Goal: Task Accomplishment & Management: Complete application form

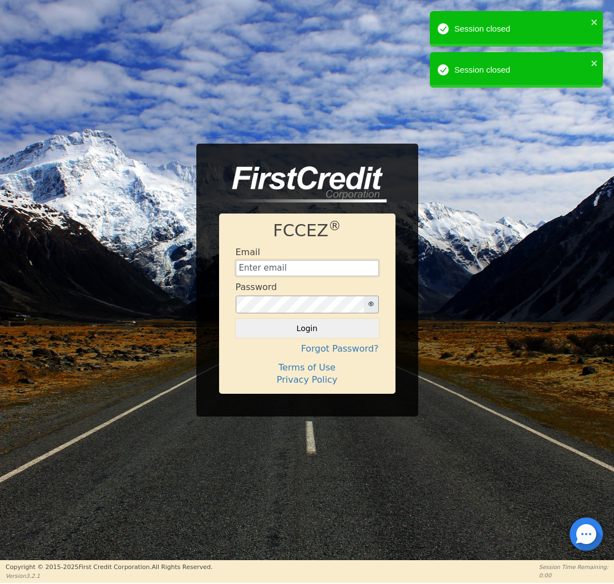
type input "[EMAIL_ADDRESS][DOMAIN_NAME]"
click at [307, 328] on button "Login" at bounding box center [307, 328] width 143 height 19
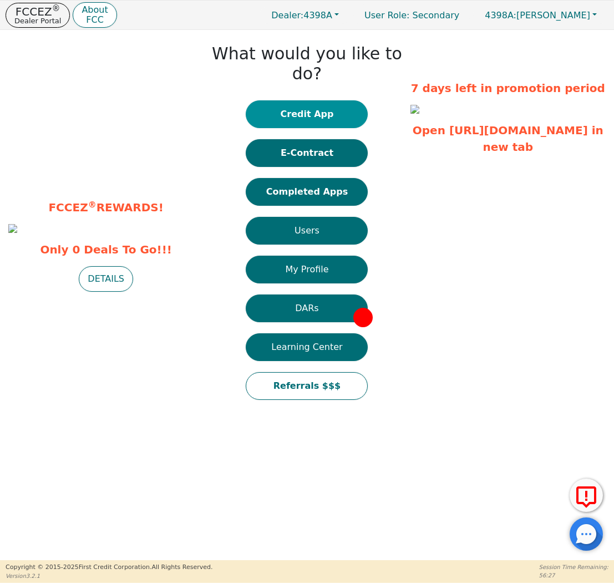
click at [313, 100] on button "Credit App" at bounding box center [307, 114] width 122 height 28
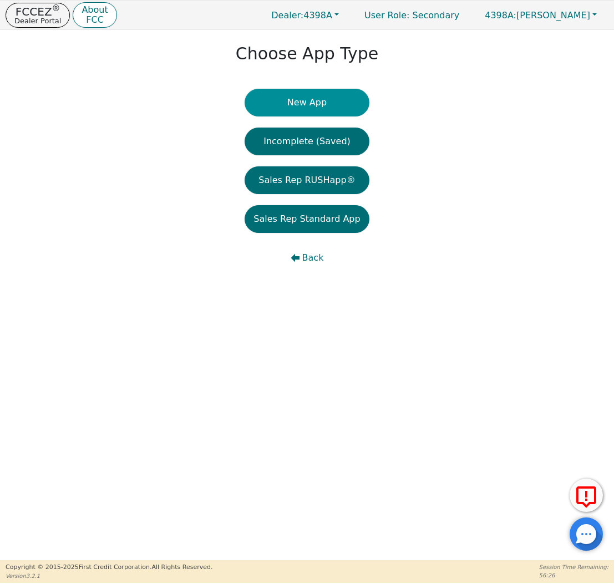
click at [295, 114] on button "New App" at bounding box center [307, 103] width 124 height 28
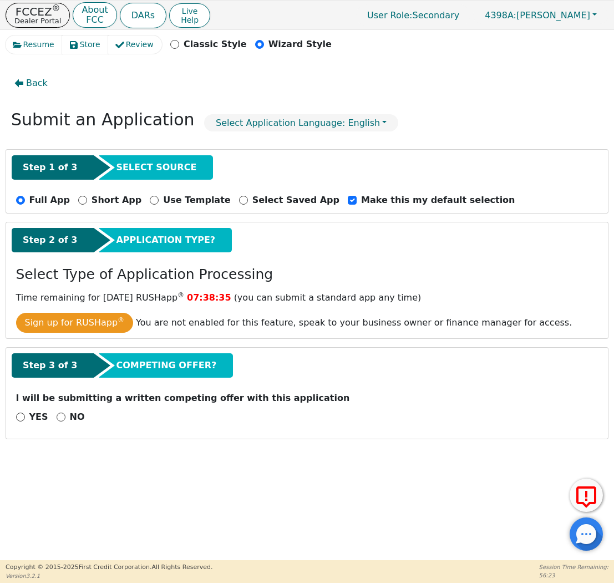
click at [57, 419] on input "NO" at bounding box center [61, 417] width 9 height 9
radio input "true"
click at [79, 448] on button "Next Step" at bounding box center [88, 446] width 144 height 26
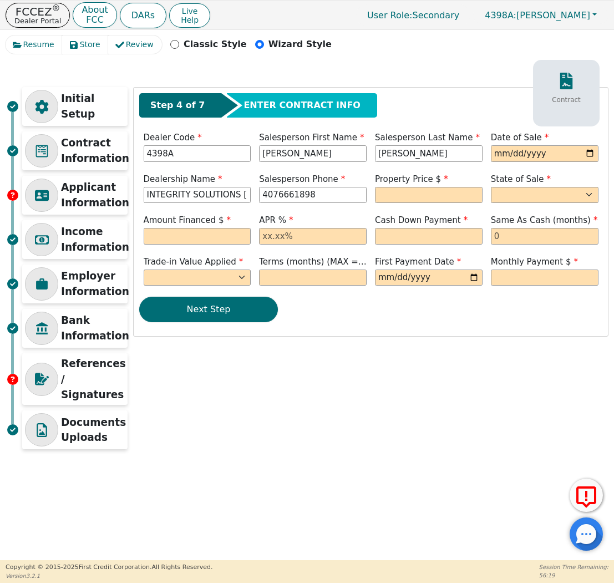
click at [489, 149] on div "Date of Sale" at bounding box center [545, 147] width 116 height 33
click at [493, 151] on input "date" at bounding box center [545, 153] width 108 height 17
type input "[DATE]"
type input "[PHONE_NUMBER]"
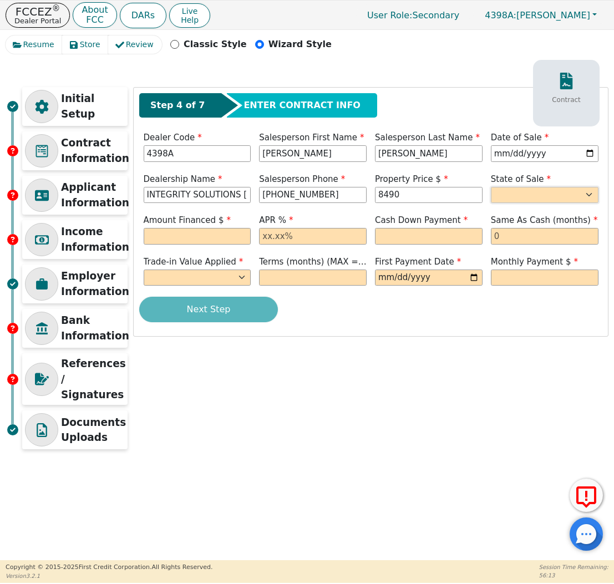
type input "8490.00"
select select "KS"
type input "8490.00"
type input "2"
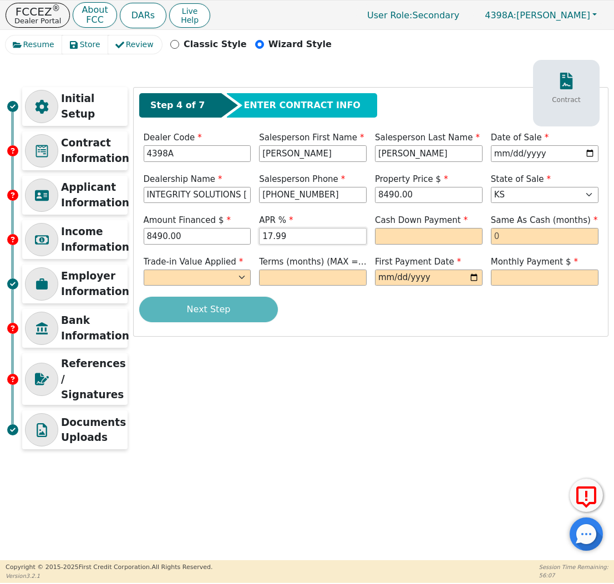
type input "17.99"
type input "0.00"
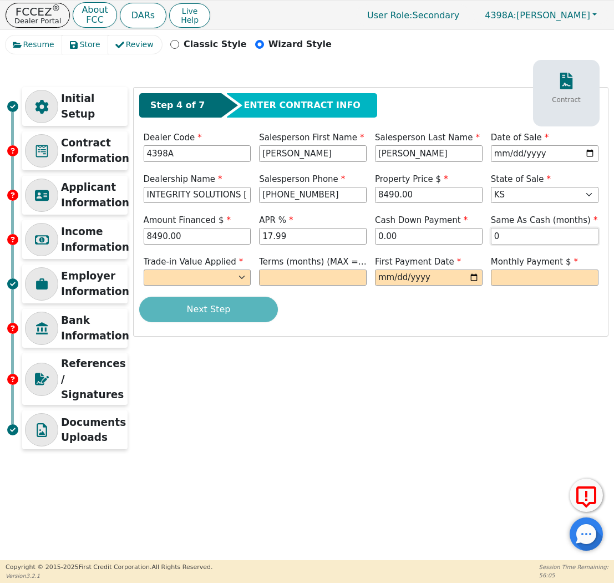
type input "0"
select select "n"
type input "60"
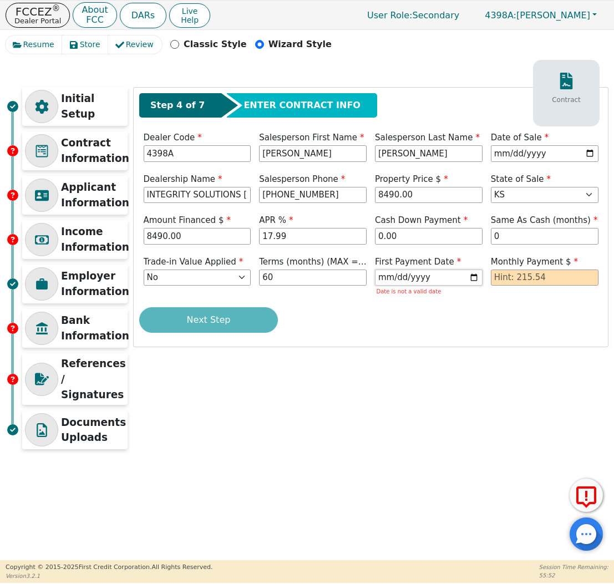
type input "[DATE]"
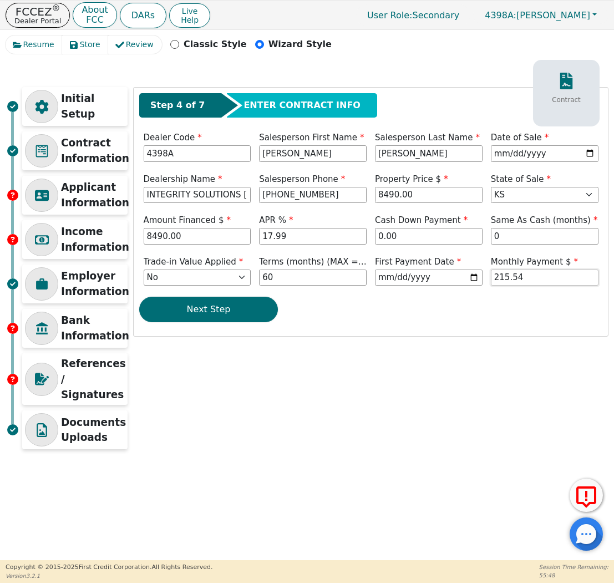
type input "215.54"
click at [251, 328] on div "Step 4 of 7 ENTER CONTRACT INFO Contract Dealer Code 4398A Salesperson First Na…" at bounding box center [371, 212] width 474 height 249
click at [251, 313] on button "Next Step" at bounding box center [208, 310] width 139 height 26
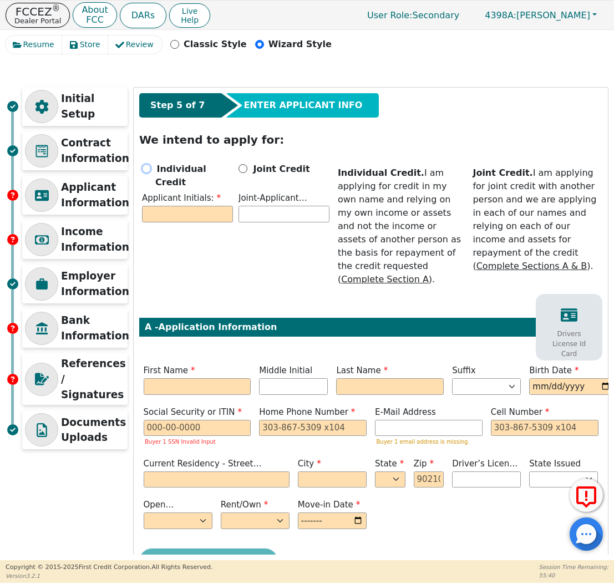
click at [146, 168] on input "Individual Credit" at bounding box center [146, 168] width 9 height 9
radio input "true"
click at [172, 214] on div "Individual Credit Applicant Initials: Joint Credit Joint-Applicant Initials:" at bounding box center [235, 195] width 193 height 66
click at [172, 206] on input "text" at bounding box center [187, 214] width 91 height 17
type input "J"
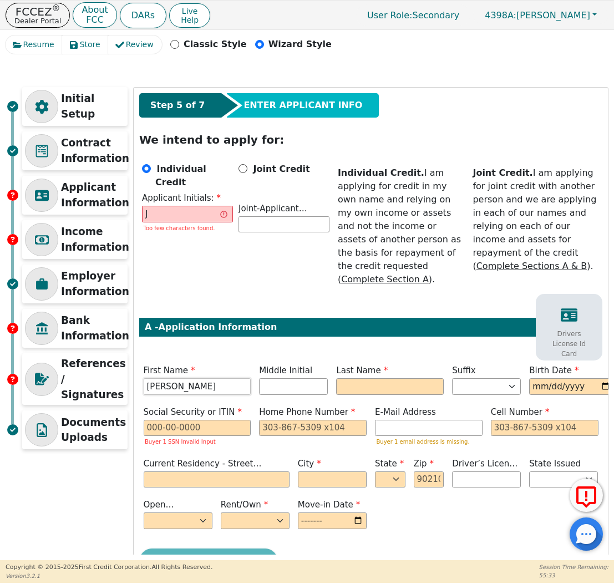
type input "[PERSON_NAME]"
type input "JP"
type input "PASOS"
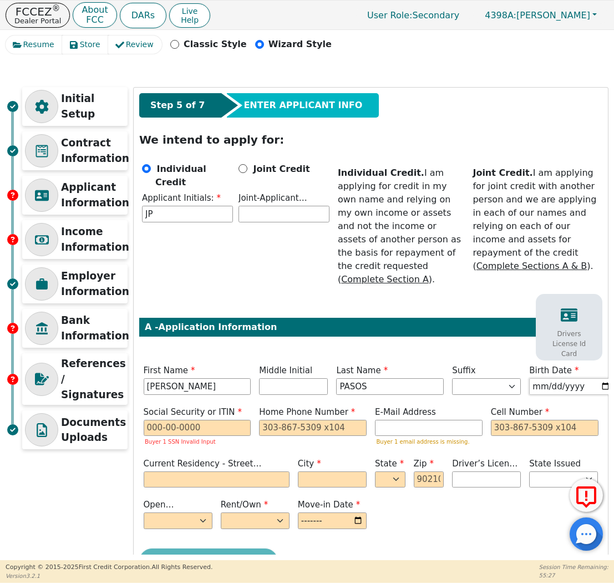
type input "[DATE]"
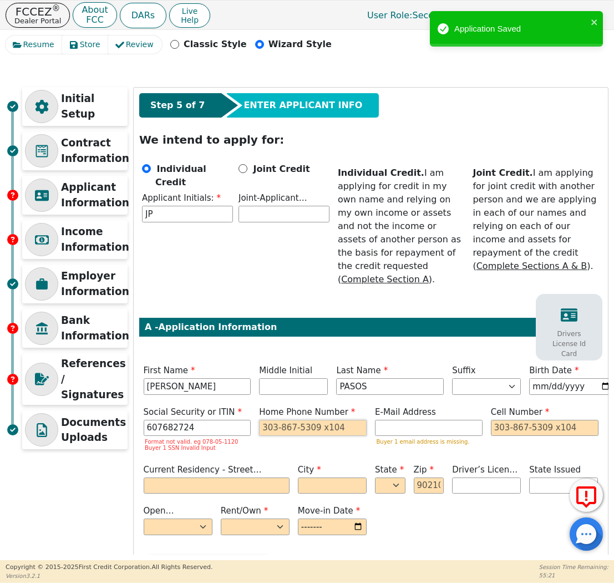
type input "***-**-2724"
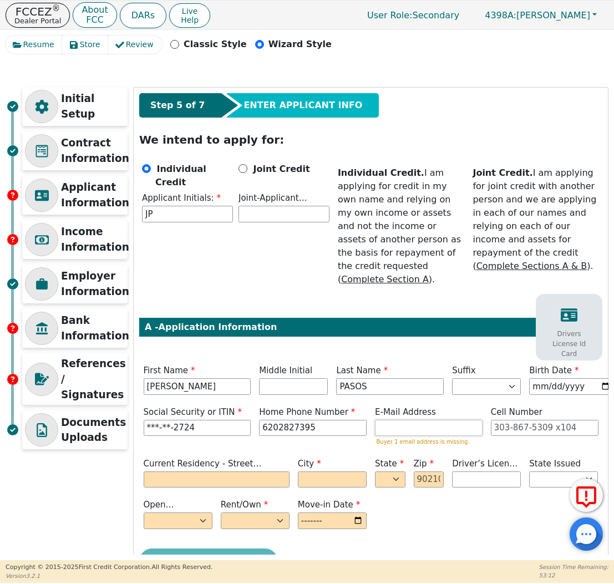
type input "[PHONE_NUMBER]"
paste input "[EMAIL_ADDRESS][DOMAIN_NAME]"
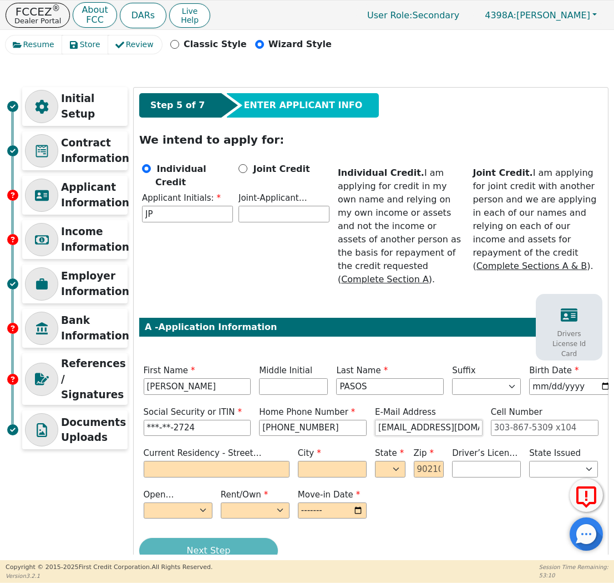
type input "[EMAIL_ADDRESS][DOMAIN_NAME]"
type input "[STREET_ADDRESS]"
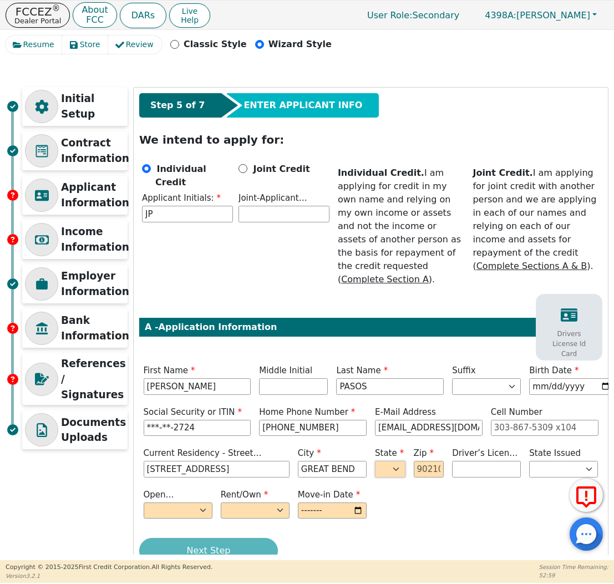
type input "GREAT BEND"
select select "KS"
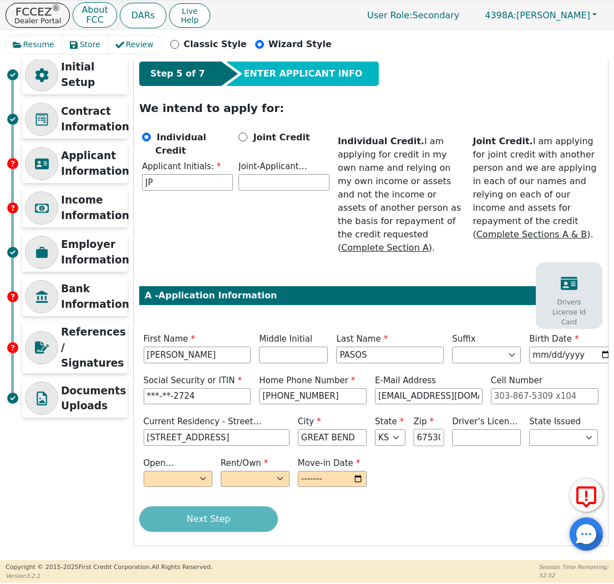
scroll to position [31, 0]
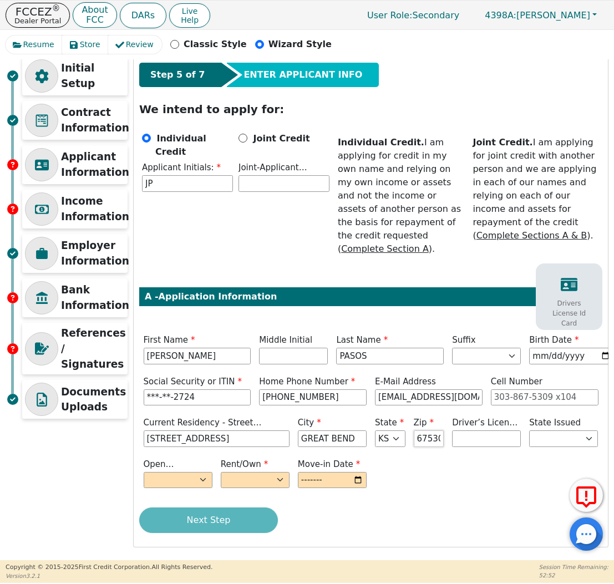
type input "67530"
select select "n"
select select "Own"
click at [338, 484] on input "month" at bounding box center [332, 480] width 69 height 17
type input "2"
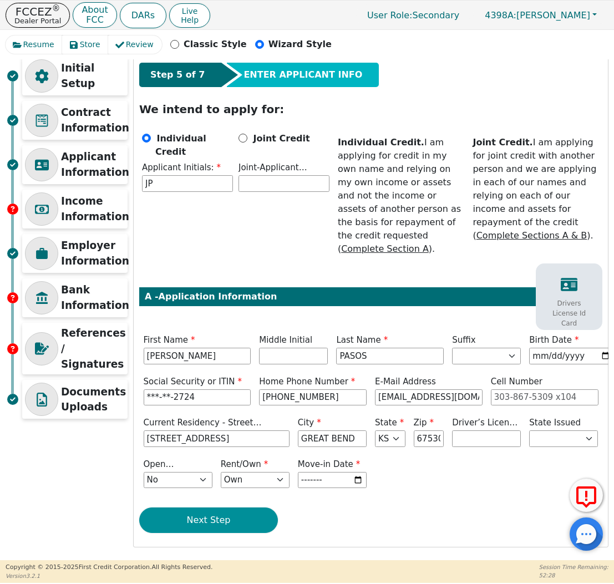
type input "1998-01"
click at [254, 523] on button "Next Step" at bounding box center [208, 521] width 139 height 26
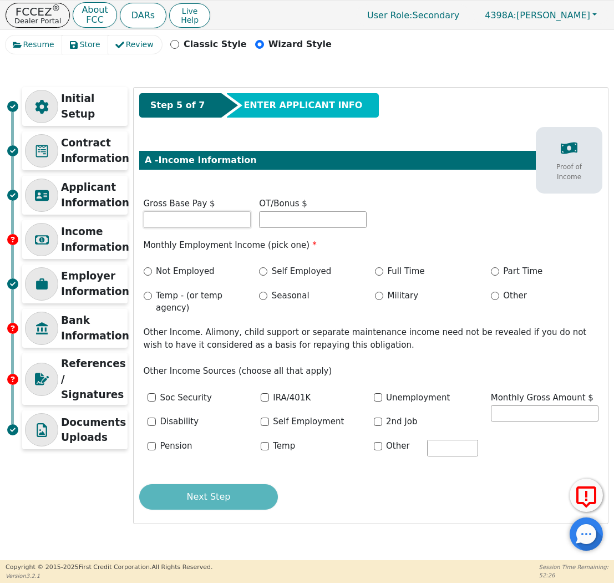
click at [190, 222] on input "text" at bounding box center [198, 219] width 108 height 17
type input "4600.00"
click at [379, 268] on input "Full Time" at bounding box center [379, 271] width 8 height 8
radio input "true"
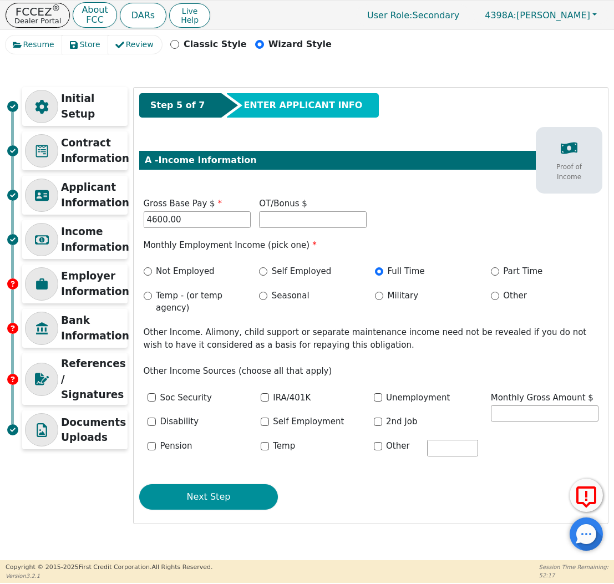
click at [218, 484] on button "Next Step" at bounding box center [208, 497] width 139 height 26
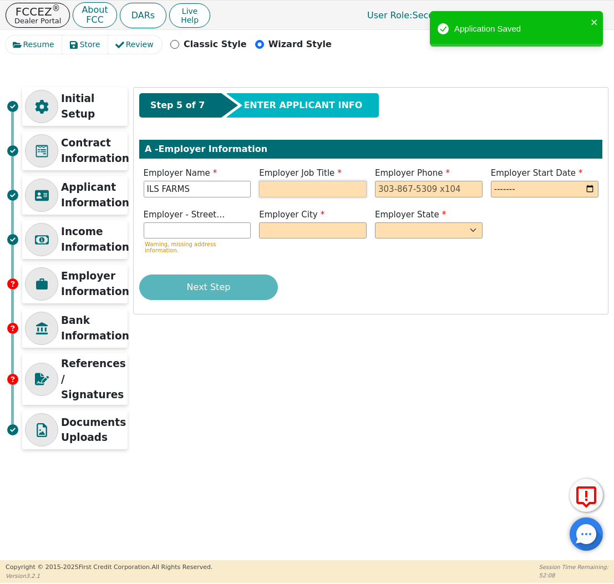
type input "ILS FARMS"
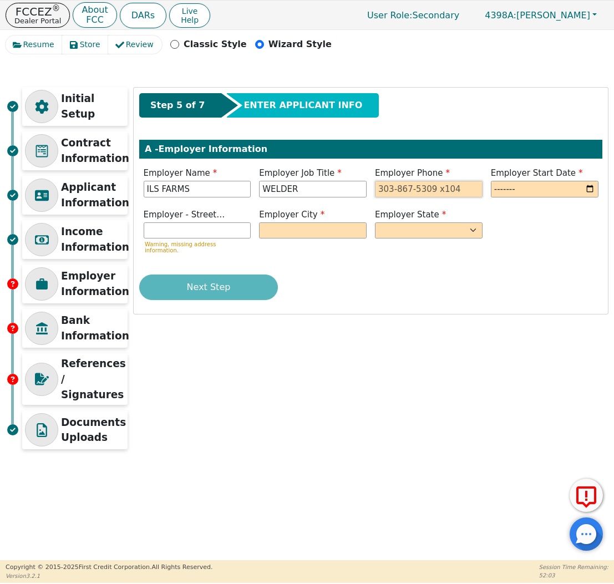
type input "WELDER"
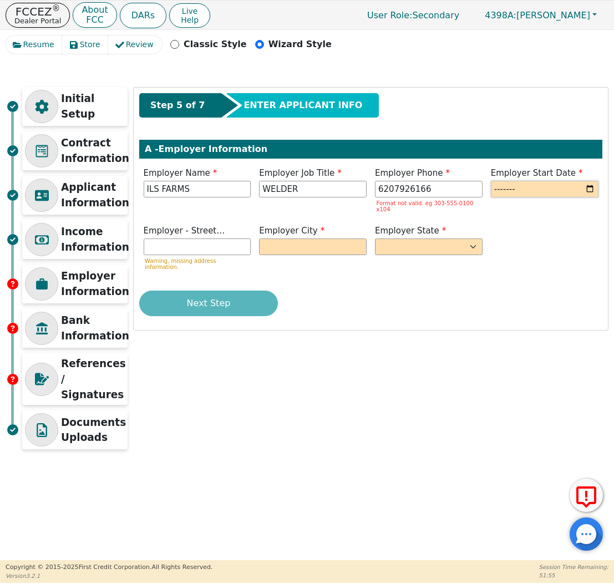
type input "[PHONE_NUMBER]"
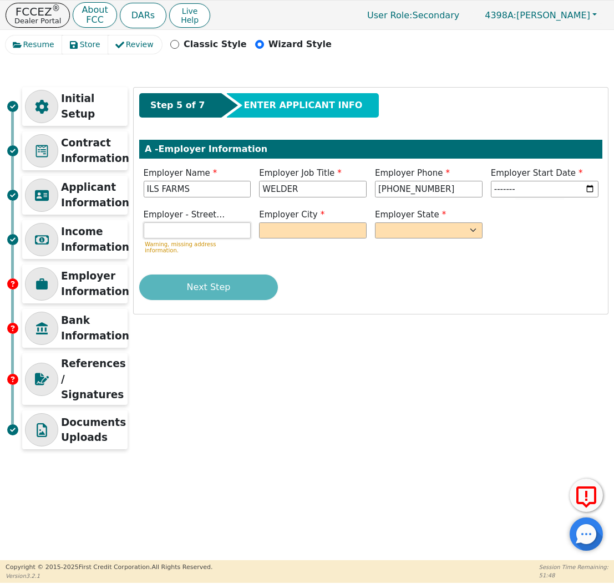
type input "2023-01"
type input "GREAT BEND"
select select "KS"
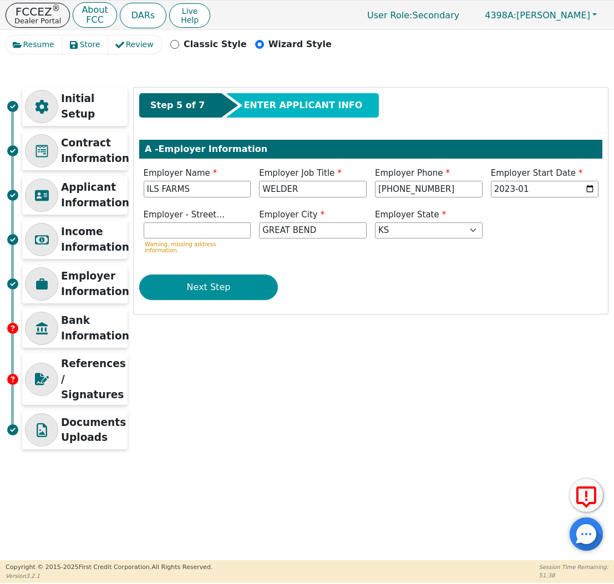
click at [250, 285] on button "Next Step" at bounding box center [208, 288] width 139 height 26
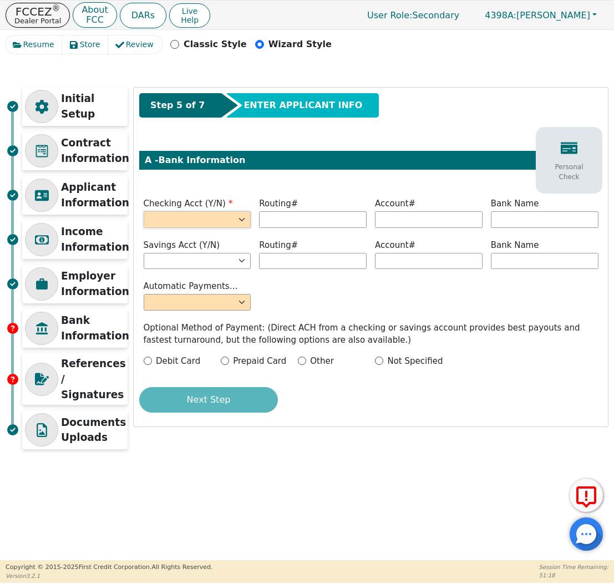
select select "y"
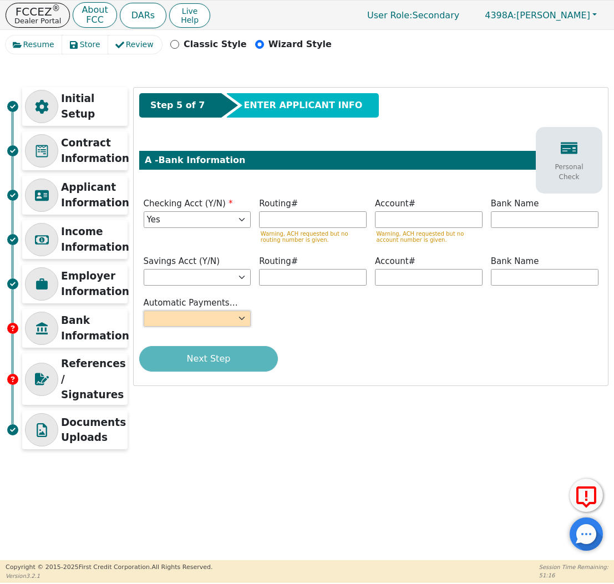
select select "y"
click at [320, 217] on input "text" at bounding box center [313, 219] width 108 height 17
type input "*********"
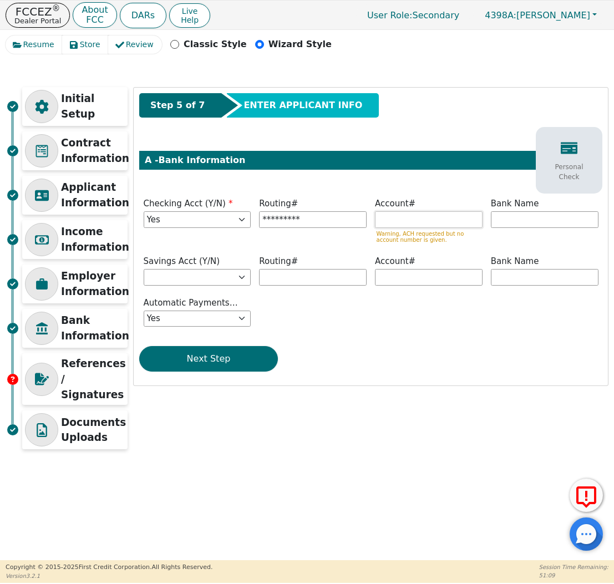
click at [453, 218] on input "text" at bounding box center [429, 219] width 108 height 17
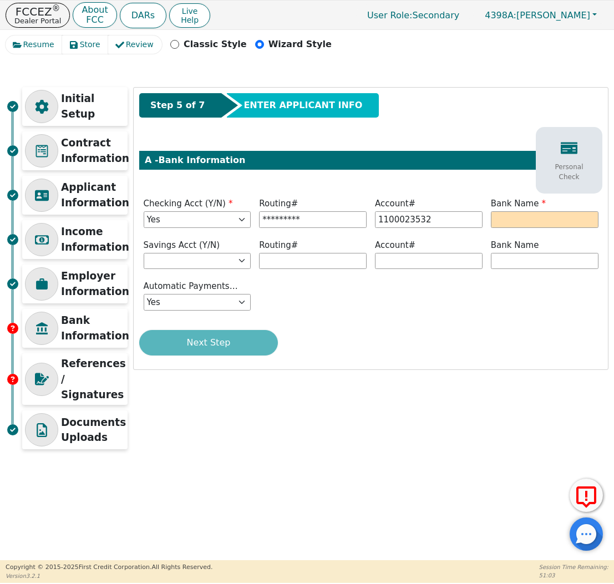
type input "**********"
click at [550, 228] on div "Bank Name" at bounding box center [545, 214] width 116 height 33
click at [551, 223] on input "text" at bounding box center [545, 219] width 108 height 17
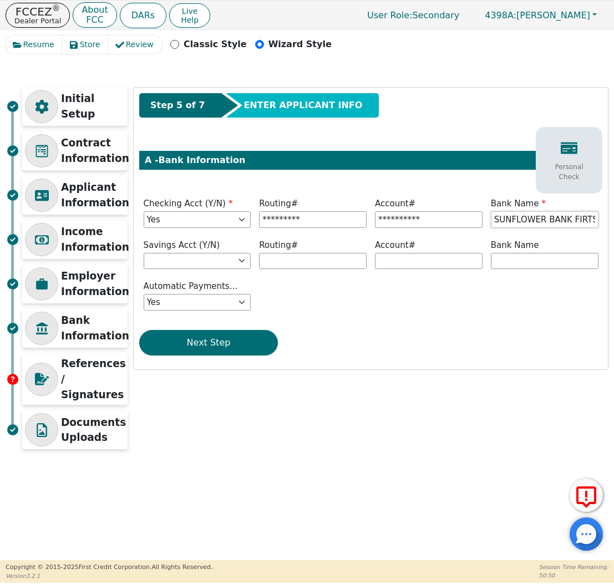
type input "SUNFLOWER BANK FIRTS NATIONAL"
click at [256, 335] on button "Next Step" at bounding box center [208, 343] width 139 height 26
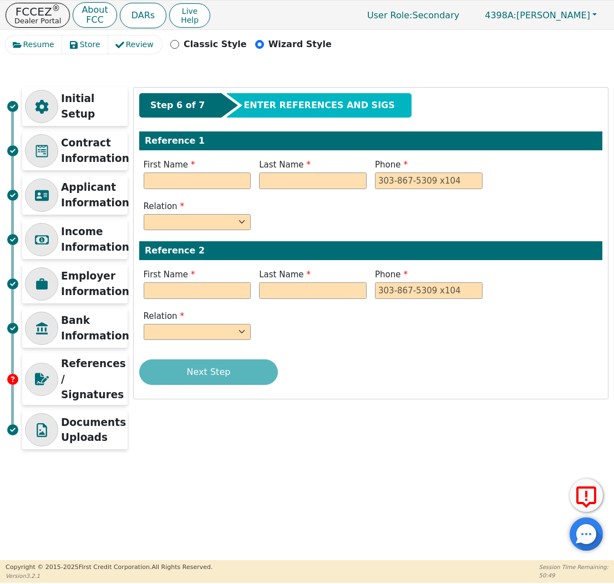
click at [208, 171] on div "First Name" at bounding box center [198, 174] width 108 height 31
click at [213, 191] on div "Step 6 of 7 ENTER REFERENCES AND SIGS Reference 1 First Name HECTO Last Name Ph…" at bounding box center [371, 243] width 474 height 311
click at [213, 179] on input "HECTO" at bounding box center [198, 181] width 108 height 17
type input "[PERSON_NAME]"
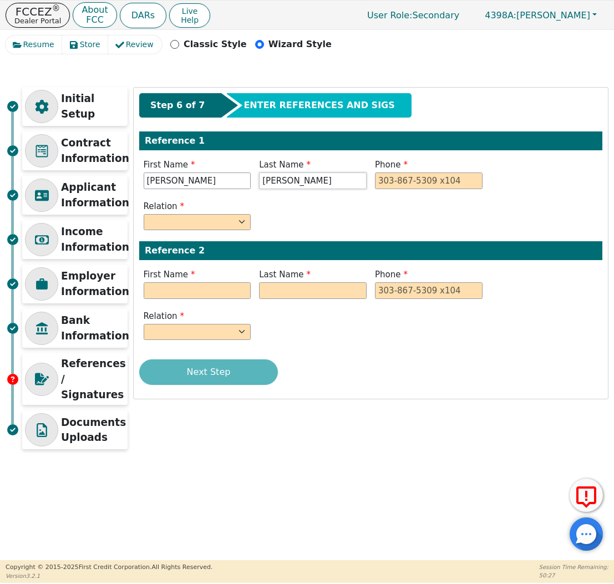
drag, startPoint x: 303, startPoint y: 185, endPoint x: 237, endPoint y: 176, distance: 67.2
click at [237, 176] on div "First Name [PERSON_NAME] Last Name [PERSON_NAME]" at bounding box center [370, 175] width 463 height 33
type input "[PERSON_NAME]"
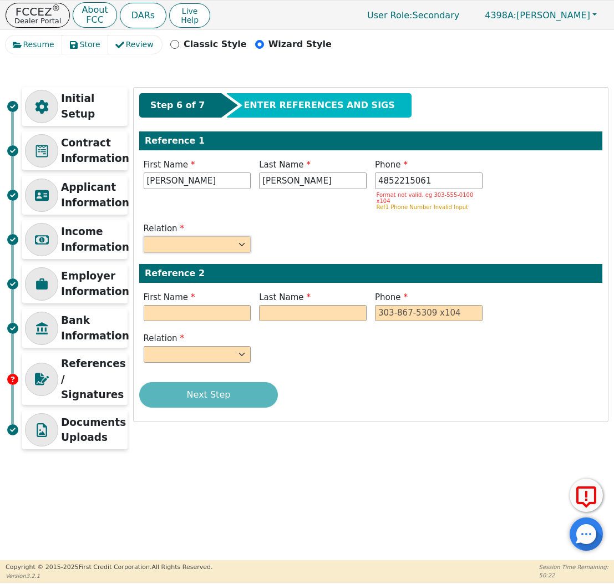
type input "[PHONE_NUMBER]"
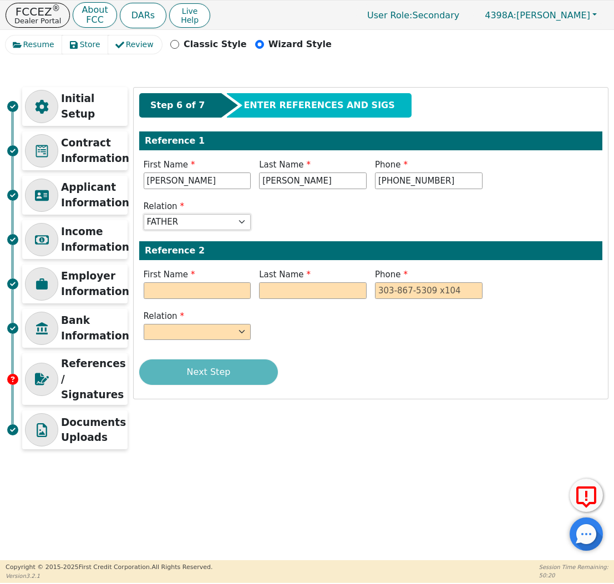
select select "FRIEND"
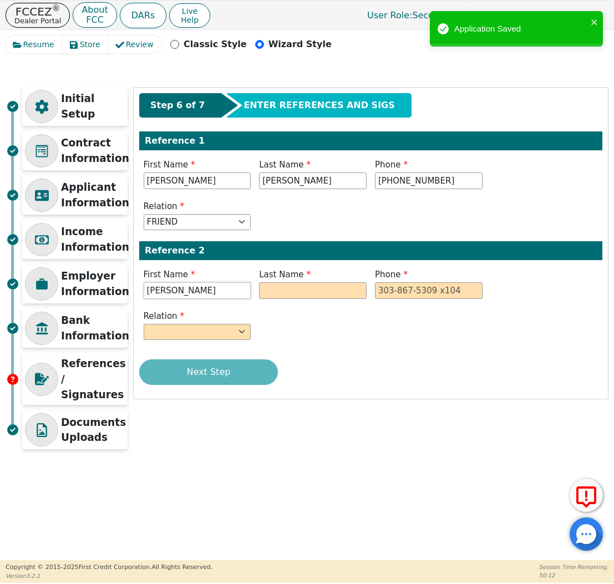
type input "[PERSON_NAME]"
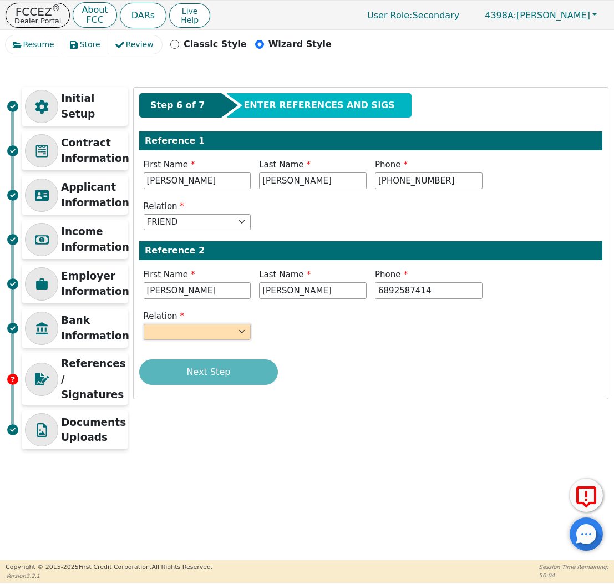
type input "[PHONE_NUMBER]"
select select "FRIEND"
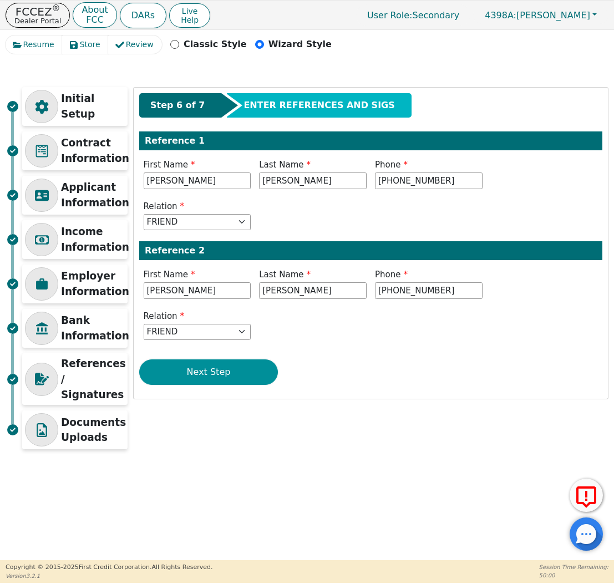
click at [206, 382] on button "Next Step" at bounding box center [208, 373] width 139 height 26
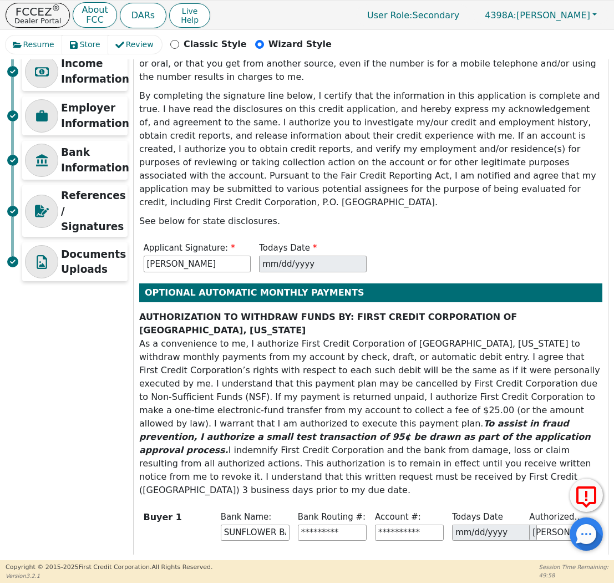
click at [228, 560] on button "Next Step" at bounding box center [208, 573] width 139 height 26
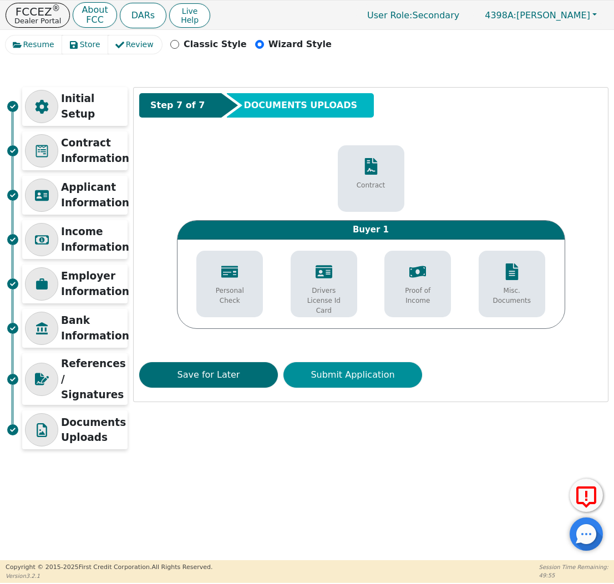
click at [361, 362] on button "Submit Application" at bounding box center [353, 375] width 139 height 26
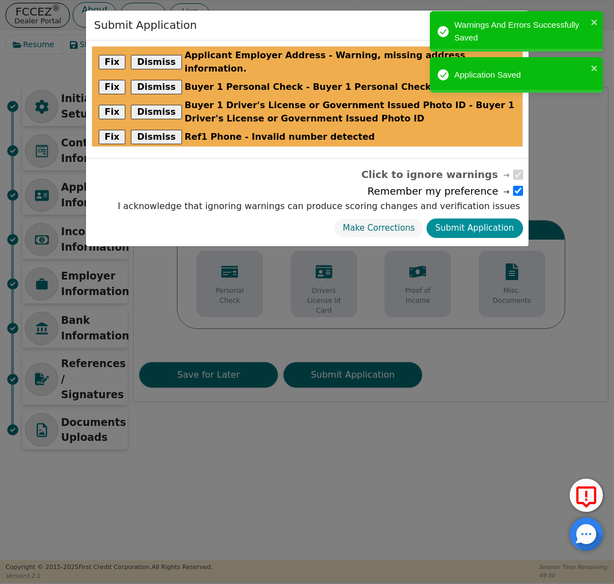
click at [499, 219] on button "Submit Application" at bounding box center [475, 228] width 97 height 19
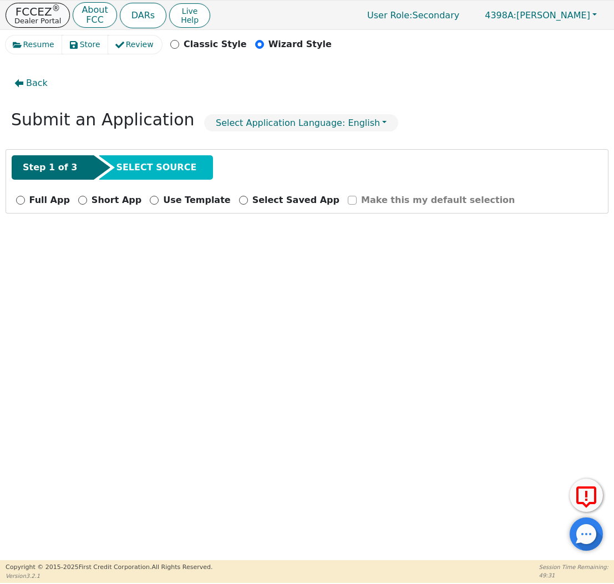
click at [66, 12] on div "FCCEZ ® Dealer Portal About FCC" at bounding box center [62, 15] width 112 height 26
click at [59, 16] on button "FCCEZ ® Dealer Portal" at bounding box center [38, 15] width 64 height 25
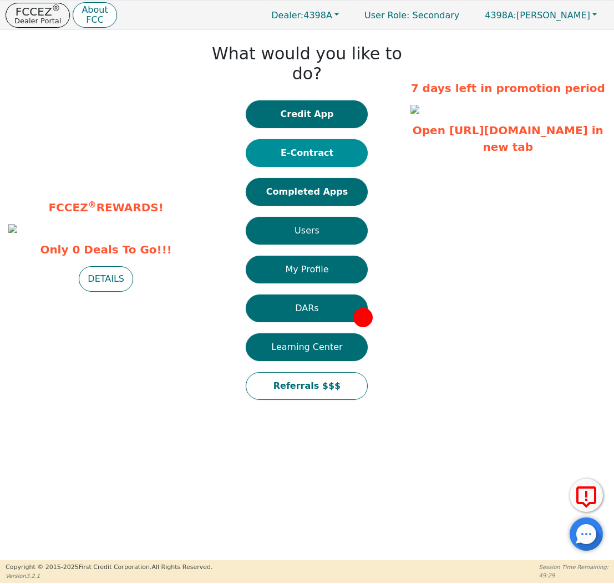
click at [307, 139] on button "E-Contract" at bounding box center [307, 153] width 122 height 28
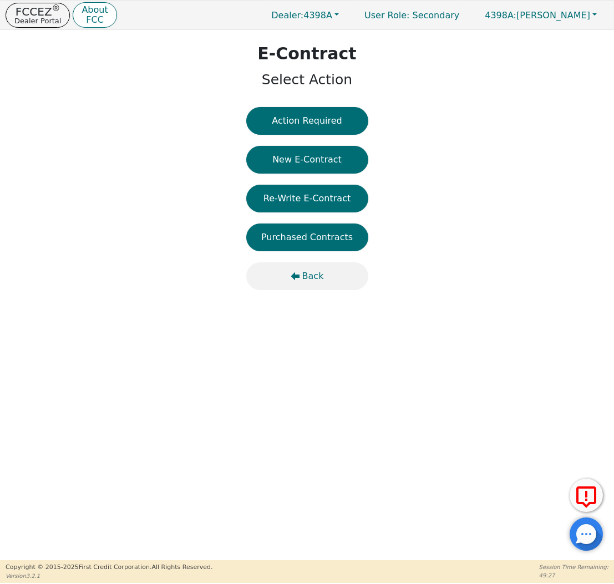
click at [303, 270] on span "Back" at bounding box center [313, 276] width 22 height 13
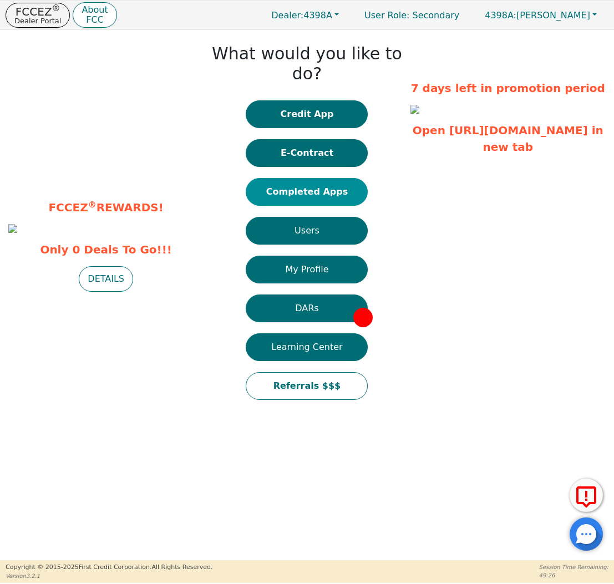
click at [330, 178] on button "Completed Apps" at bounding box center [307, 192] width 122 height 28
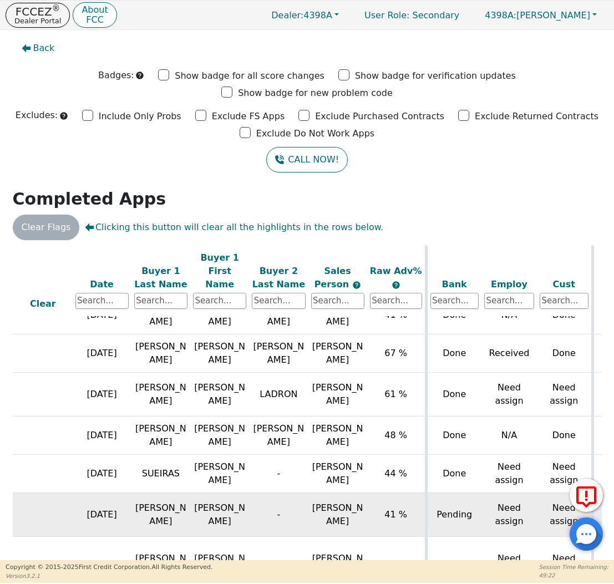
scroll to position [433, 60]
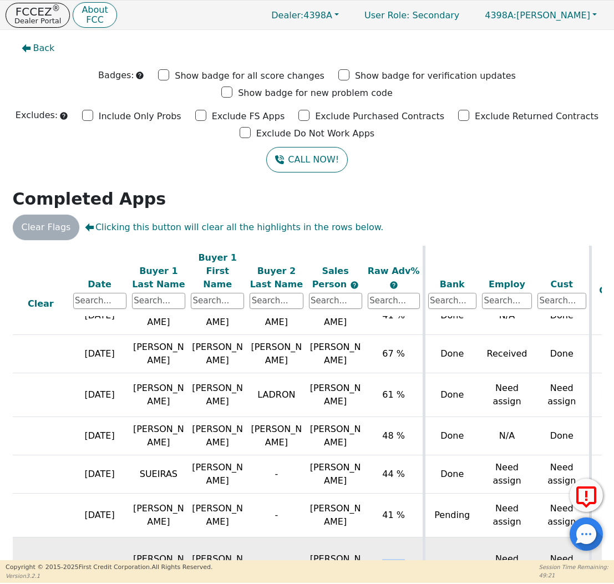
drag, startPoint x: 402, startPoint y: 532, endPoint x: 372, endPoint y: 528, distance: 30.2
click at [372, 537] on td "56 %" at bounding box center [394, 565] width 59 height 57
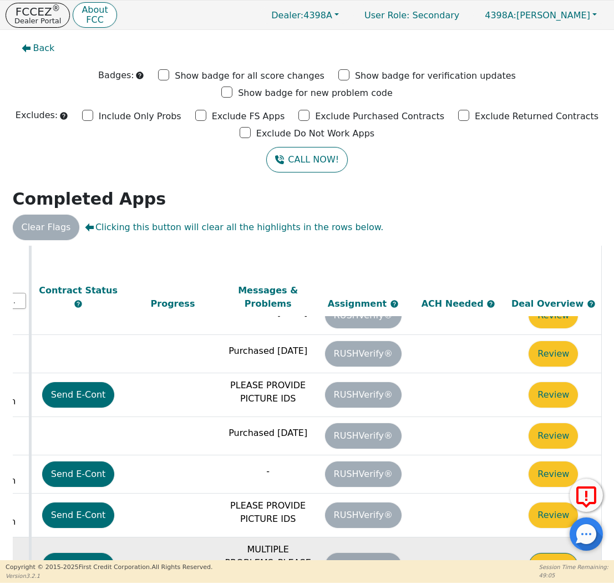
scroll to position [433, 627]
click at [540, 553] on button "Review" at bounding box center [553, 566] width 49 height 26
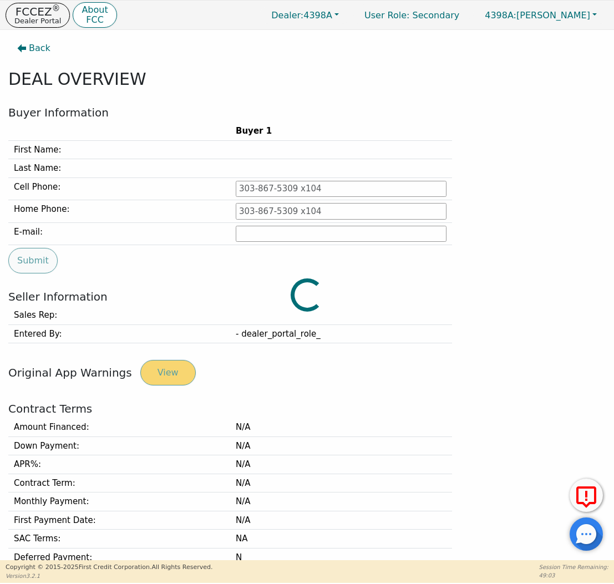
type input "[PHONE_NUMBER]"
type input "[EMAIL_ADDRESS][DOMAIN_NAME]"
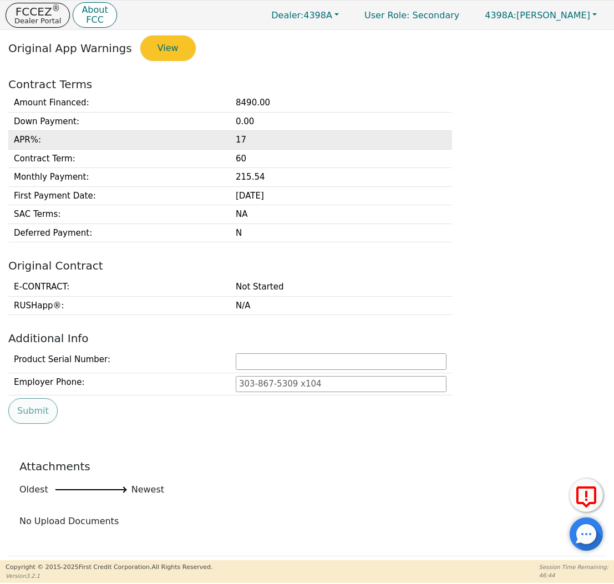
scroll to position [326, 0]
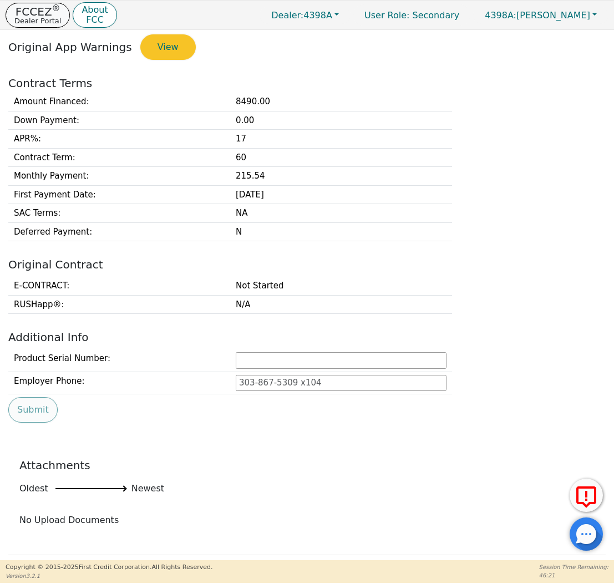
click at [52, 12] on sup "®" at bounding box center [56, 8] width 8 height 10
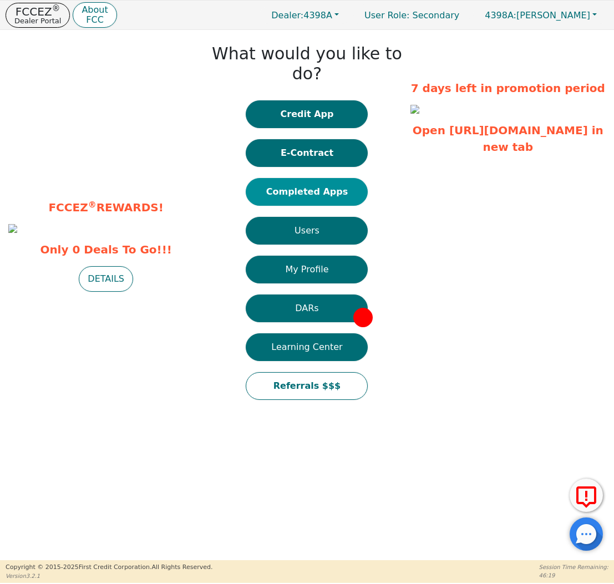
click at [311, 178] on button "Completed Apps" at bounding box center [307, 192] width 122 height 28
click at [126, 47] on div "FCCEZ ® REWARDS! Only 0 Deals To Go!!! DETAILS What would you like to do? Credi…" at bounding box center [307, 223] width 614 height 387
